Goal: Check status: Check status

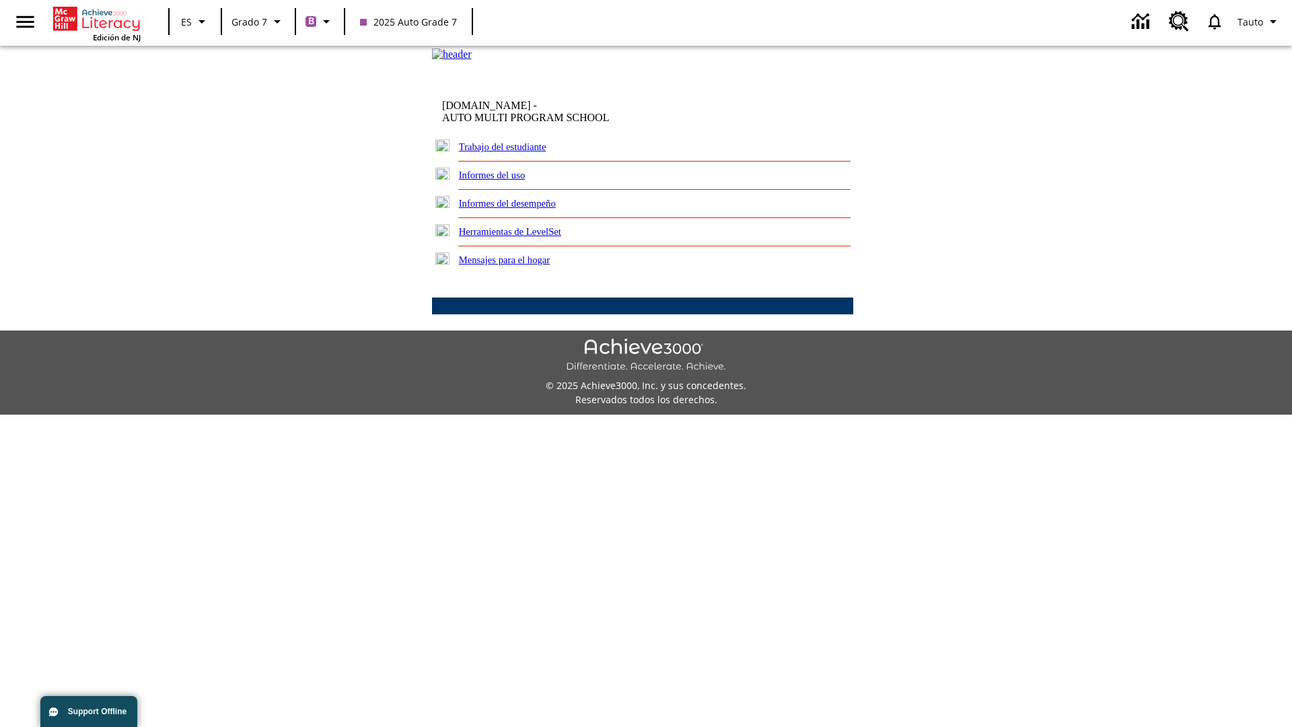
click at [525, 209] on link "Informes del desempeño" at bounding box center [507, 203] width 97 height 11
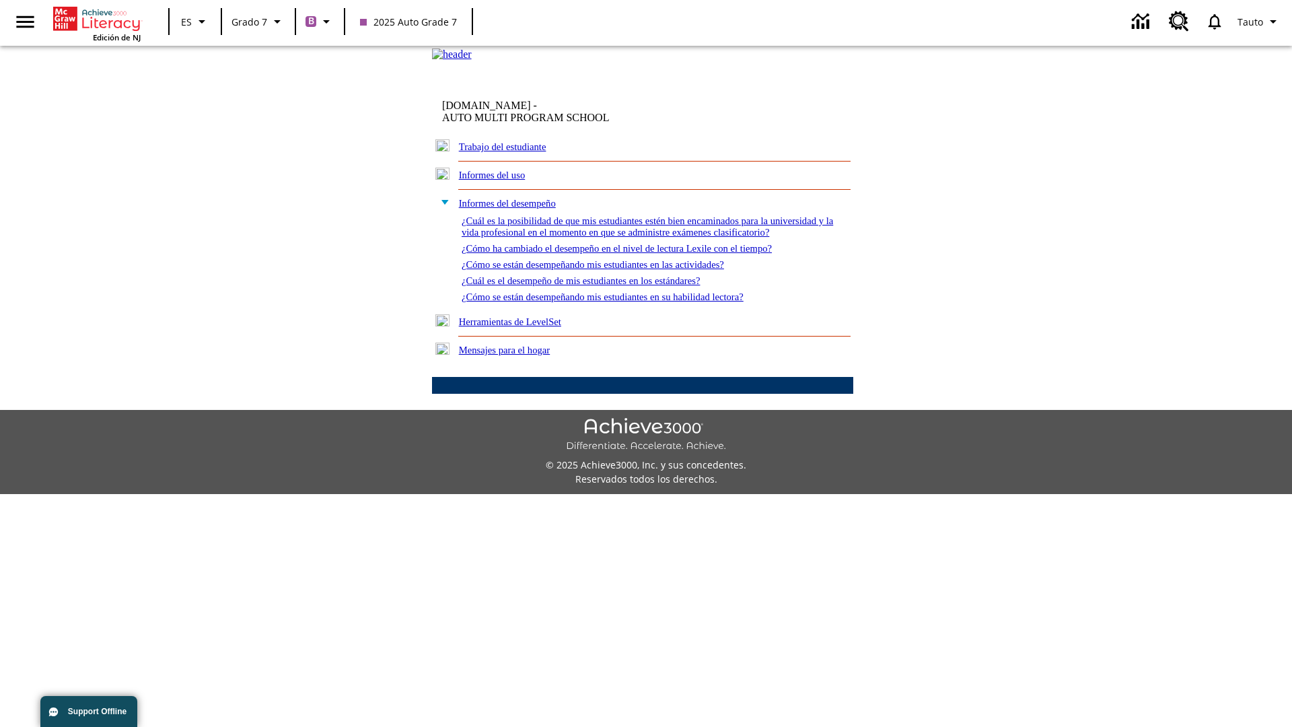
click at [626, 302] on link "¿Cómo se están desempeñando mis estudiantes en su habilidad lectora?" at bounding box center [603, 296] width 282 height 11
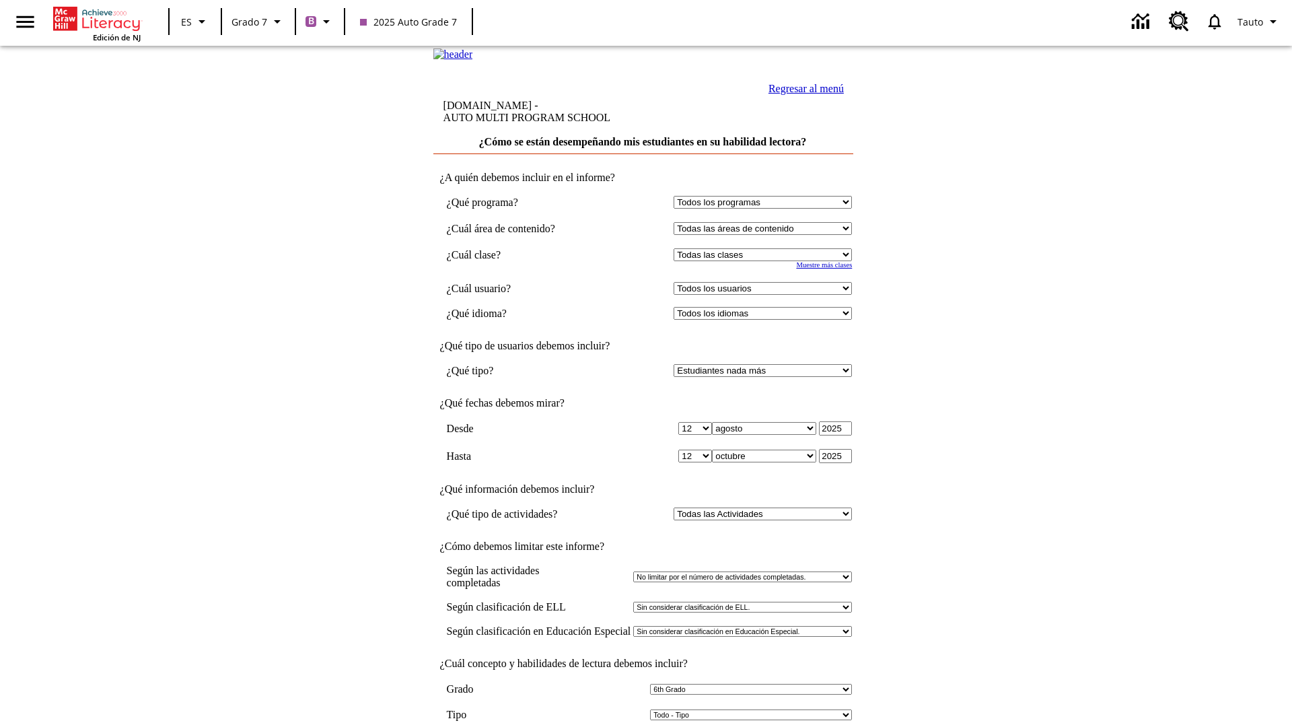
select select "2349292"
